Goal: Task Accomplishment & Management: Manage account settings

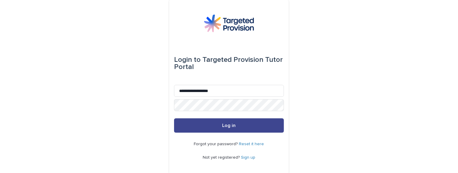
click at [216, 126] on button "Log in" at bounding box center [229, 125] width 110 height 14
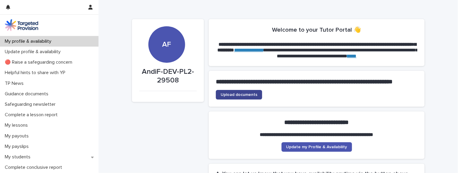
click at [249, 97] on span "Upload documents" at bounding box center [239, 95] width 37 height 4
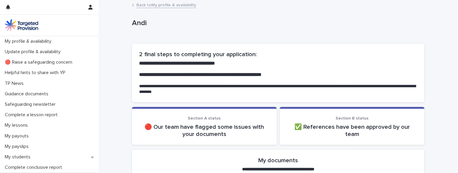
click at [161, 5] on link "Back to My profile & availability" at bounding box center [167, 4] width 60 height 7
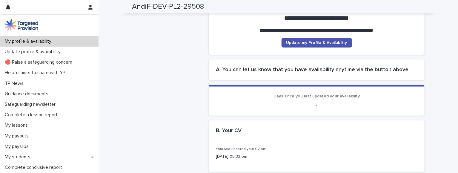
scroll to position [103, 0]
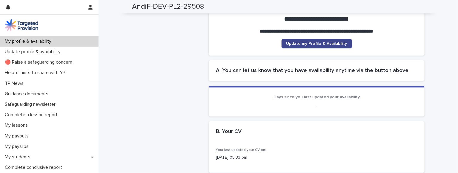
click at [311, 46] on span "Update my Profile & Availability" at bounding box center [317, 44] width 61 height 4
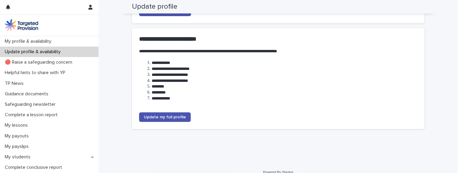
scroll to position [103, 0]
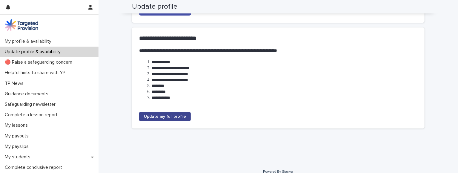
click at [175, 116] on span "Update my full profile" at bounding box center [165, 116] width 42 height 4
click at [173, 117] on span "Update my full profile" at bounding box center [165, 116] width 42 height 4
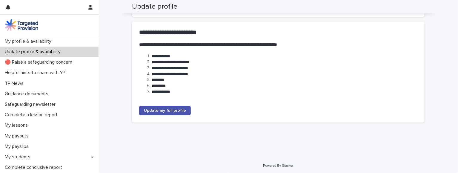
scroll to position [111, 0]
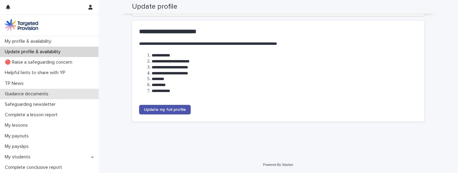
click at [34, 92] on p "Guidance documents" at bounding box center [27, 94] width 51 height 6
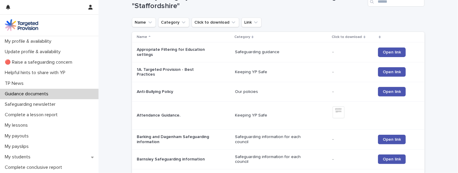
scroll to position [77, 0]
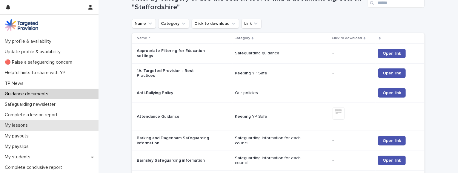
click at [29, 128] on p "My lessons" at bounding box center [17, 126] width 30 height 6
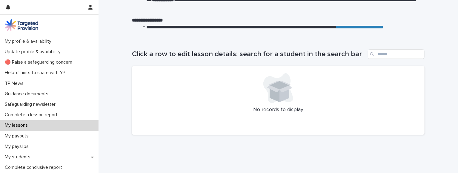
scroll to position [77, 0]
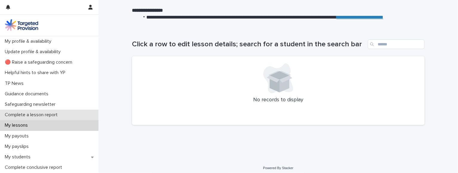
click at [41, 116] on p "Complete a lesson report" at bounding box center [32, 115] width 60 height 6
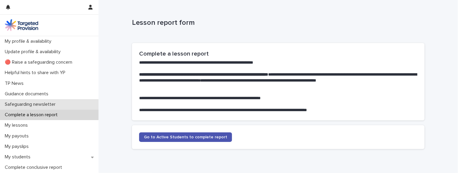
click at [41, 104] on p "Safeguarding newsletter" at bounding box center [31, 105] width 58 height 6
